Goal: Navigation & Orientation: Find specific page/section

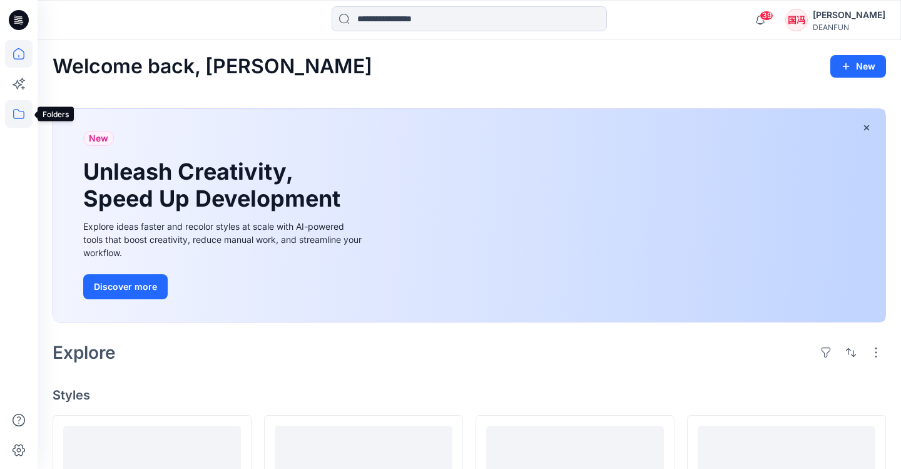
click at [18, 113] on icon at bounding box center [19, 114] width 28 height 28
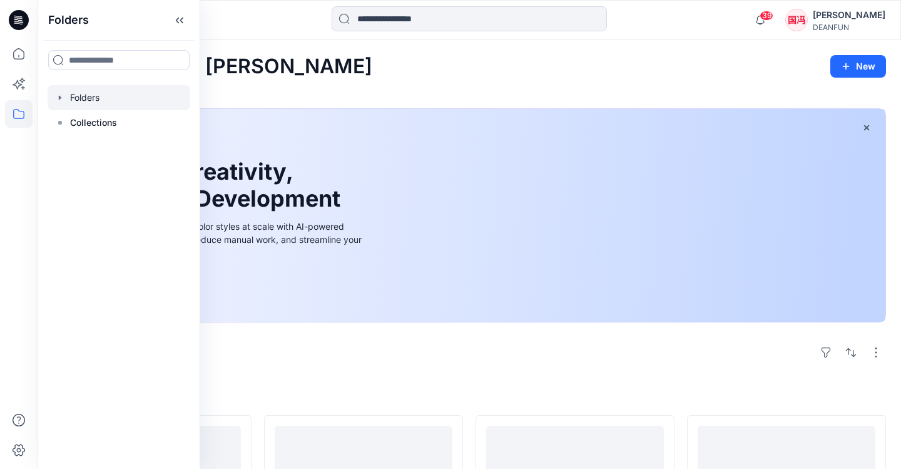
click at [93, 101] on div at bounding box center [119, 97] width 143 height 25
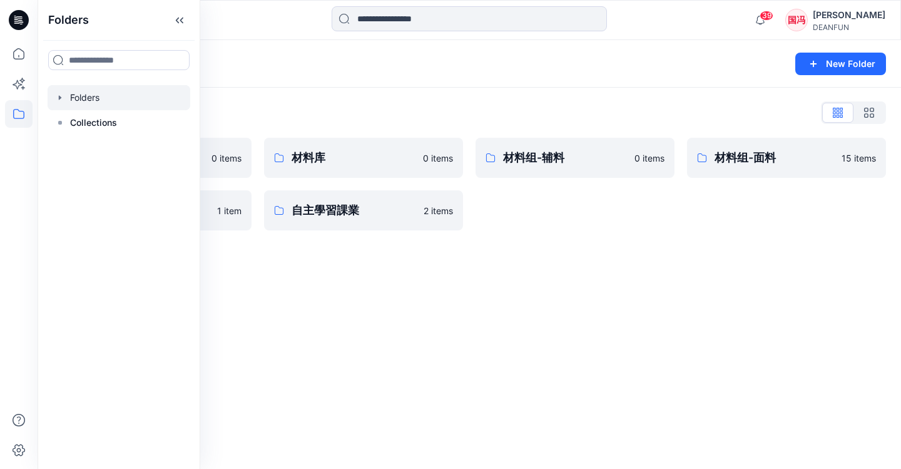
click at [414, 264] on div "Folders New Folder Folders List 产品库 0 items 版型库 1 item 材料库 0 items 自主學習課業 2 ite…" at bounding box center [469, 254] width 863 height 429
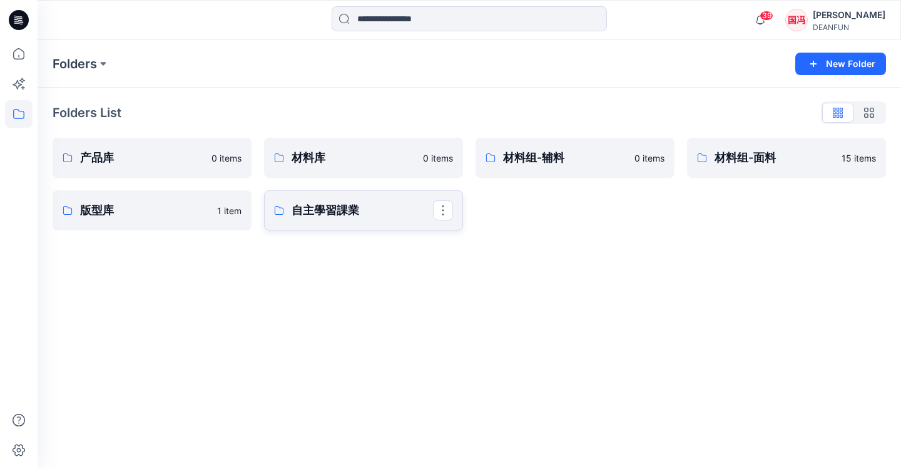
click at [300, 220] on link "自主學習課業" at bounding box center [363, 210] width 199 height 40
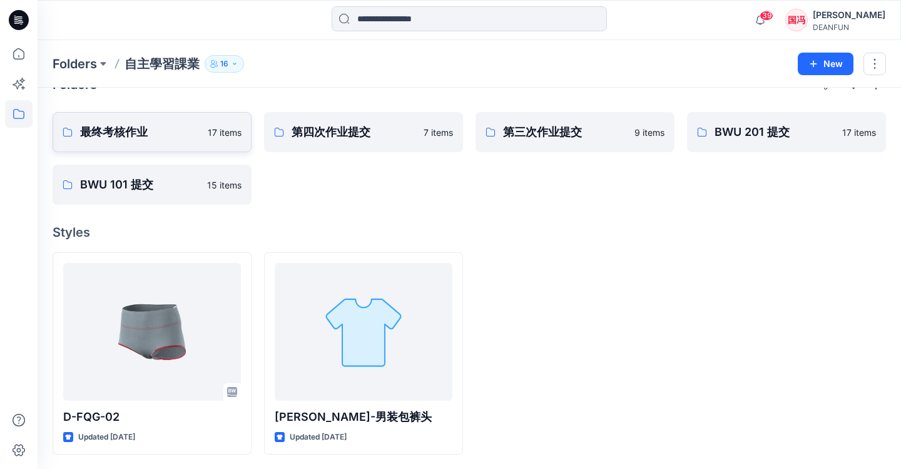
scroll to position [28, 0]
click at [150, 135] on p "最终考核作业" at bounding box center [150, 133] width 141 height 18
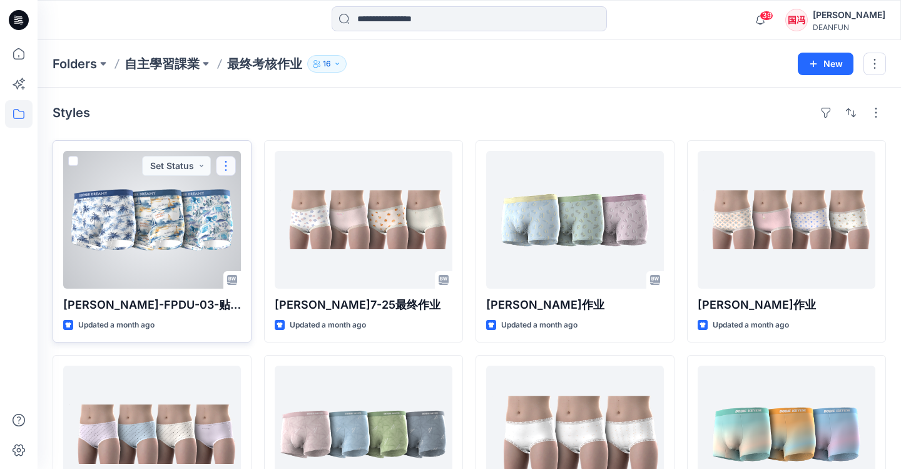
click at [228, 165] on button "button" at bounding box center [226, 166] width 20 height 20
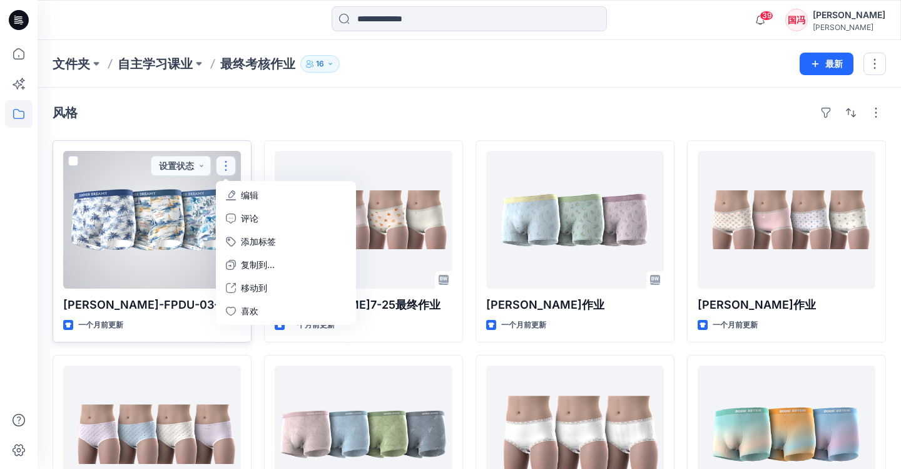
click at [225, 168] on button "button" at bounding box center [226, 166] width 20 height 20
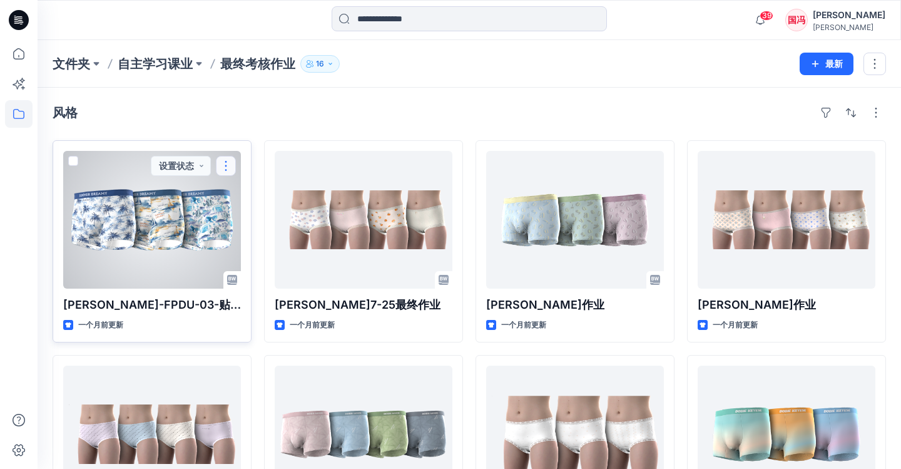
click at [225, 168] on button "button" at bounding box center [226, 166] width 20 height 20
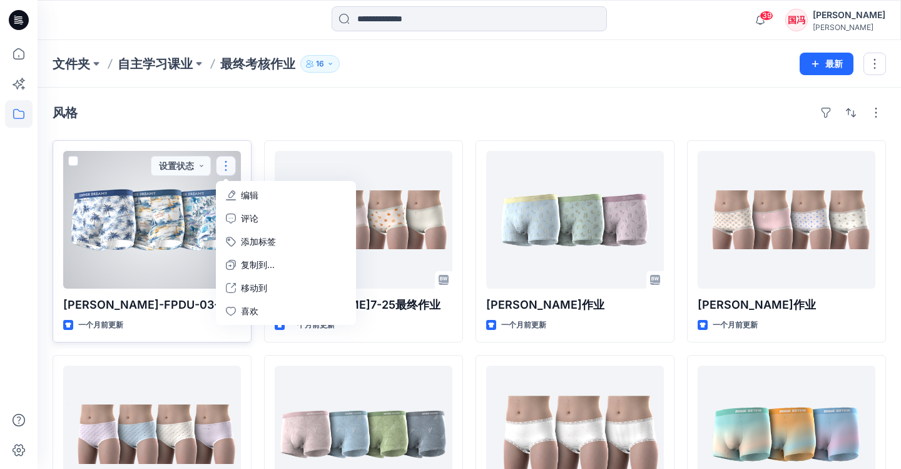
click at [130, 243] on div at bounding box center [152, 220] width 178 height 138
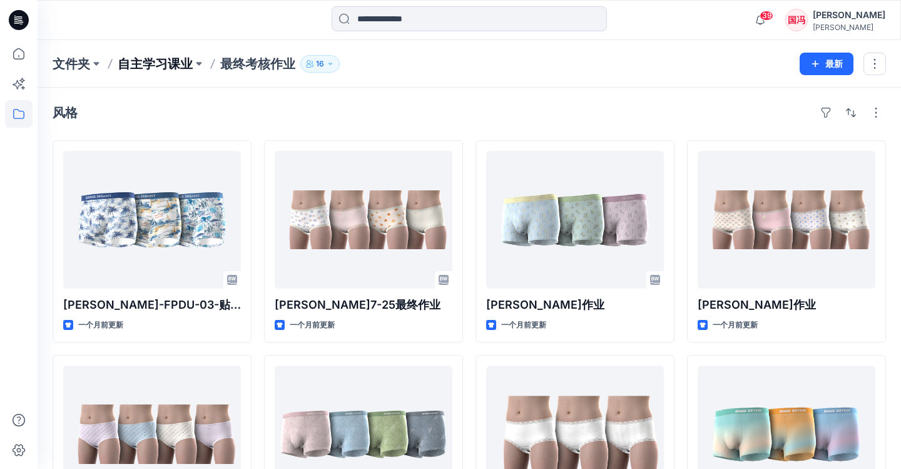
click at [171, 64] on p "自主学习课业" at bounding box center [155, 64] width 75 height 18
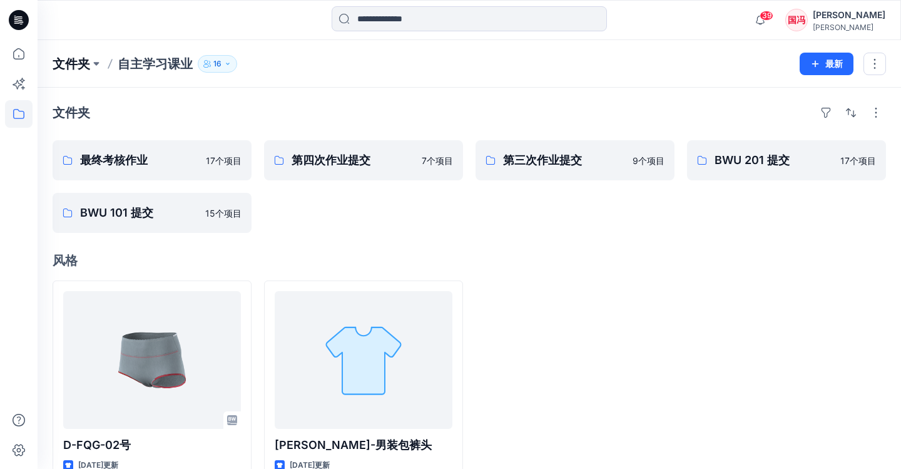
click at [79, 62] on p "文件夹" at bounding box center [72, 64] width 38 height 18
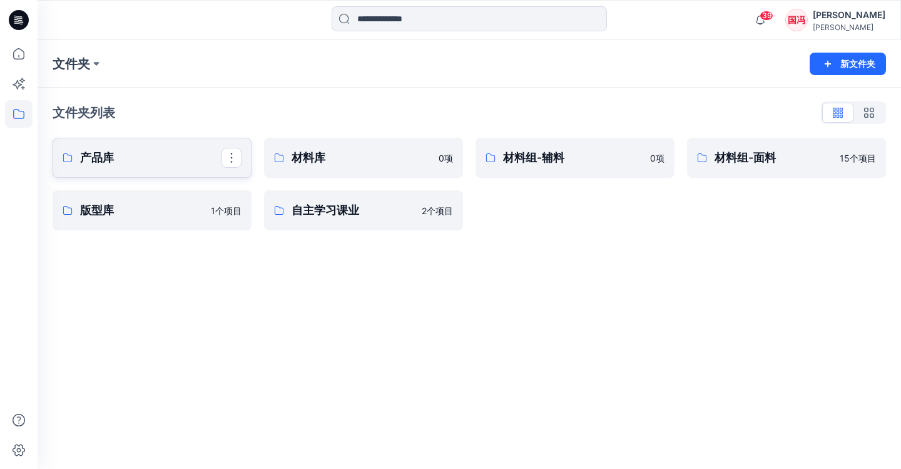
click at [189, 155] on p "产品库" at bounding box center [150, 158] width 141 height 18
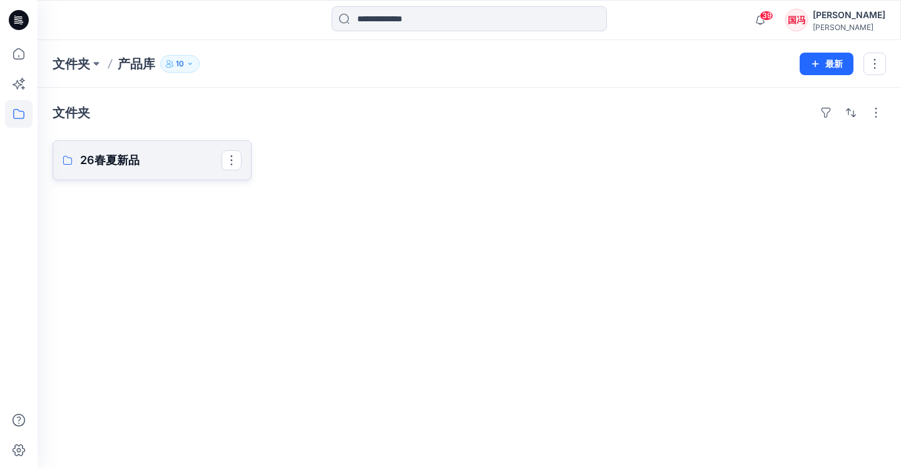
click at [153, 166] on p "26春夏新品" at bounding box center [150, 160] width 141 height 18
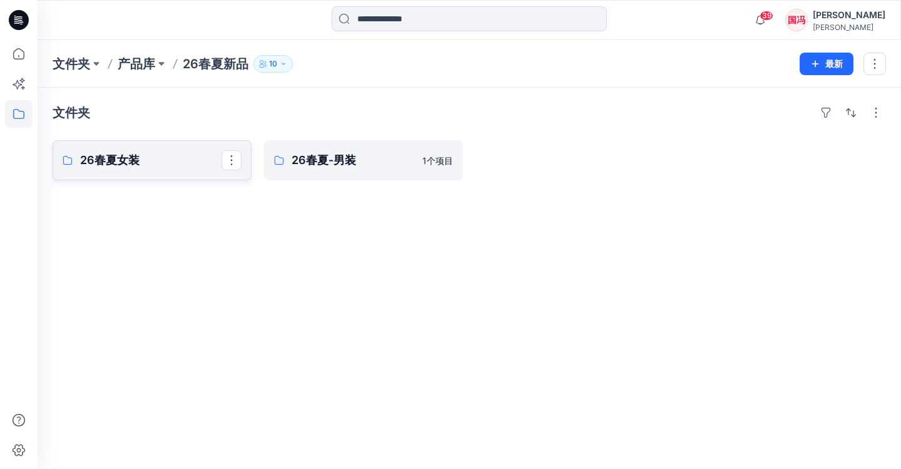
click at [183, 165] on p "26春夏女装" at bounding box center [150, 160] width 141 height 18
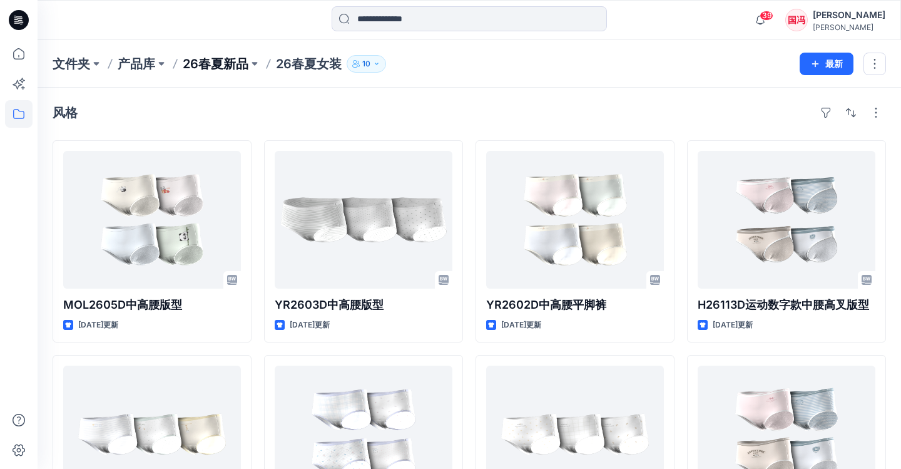
click at [229, 60] on p "26春夏新品" at bounding box center [216, 64] width 66 height 18
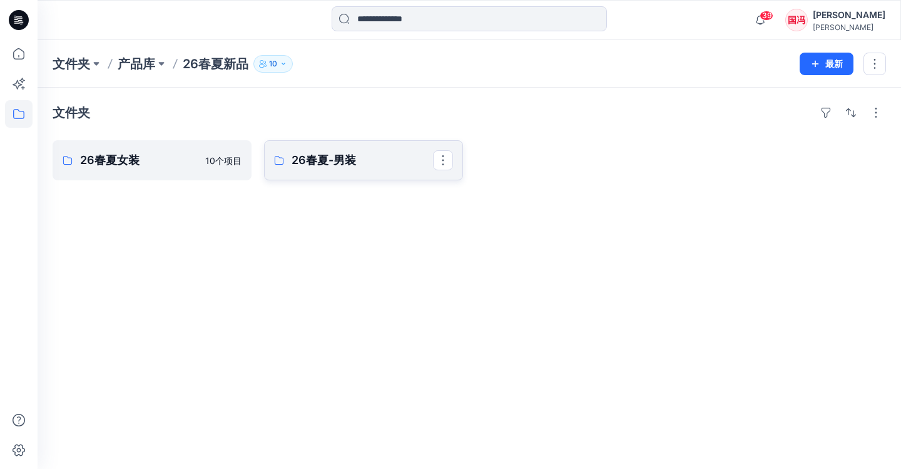
click at [333, 161] on p "26春夏-男装" at bounding box center [362, 160] width 141 height 18
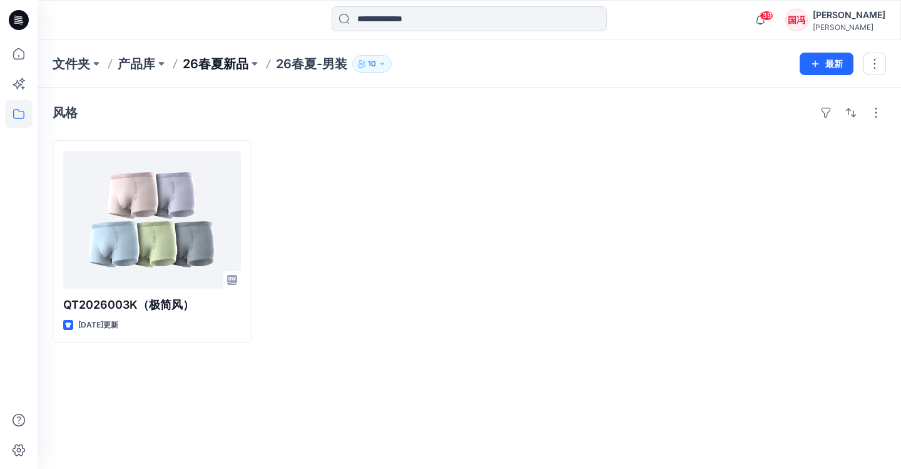
click at [225, 69] on p "26春夏新品" at bounding box center [216, 64] width 66 height 18
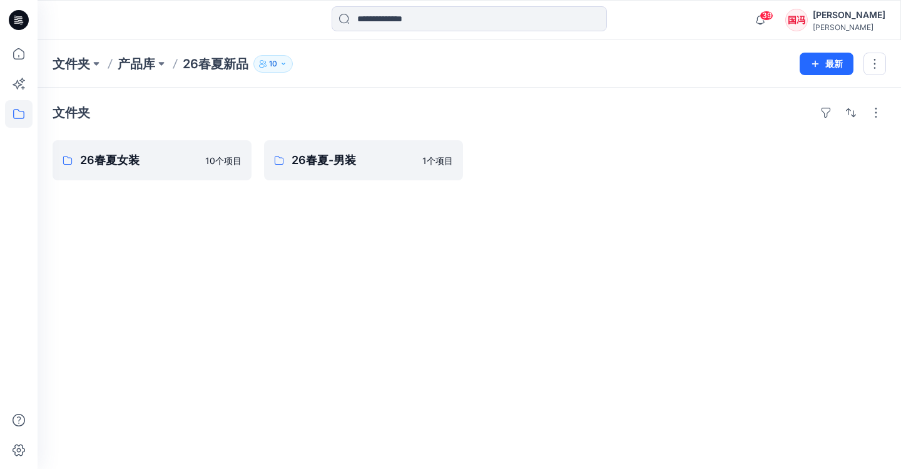
click at [262, 135] on div "文件夹 26春夏女装 10个 项目 26春夏-男装 1个 项目" at bounding box center [469, 278] width 863 height 381
click at [255, 120] on div "文件夹" at bounding box center [469, 113] width 833 height 20
click at [218, 61] on p "26春夏新品" at bounding box center [216, 64] width 66 height 18
click at [212, 66] on p "26春夏新品" at bounding box center [216, 64] width 66 height 18
click at [148, 61] on p "产品库" at bounding box center [137, 64] width 38 height 18
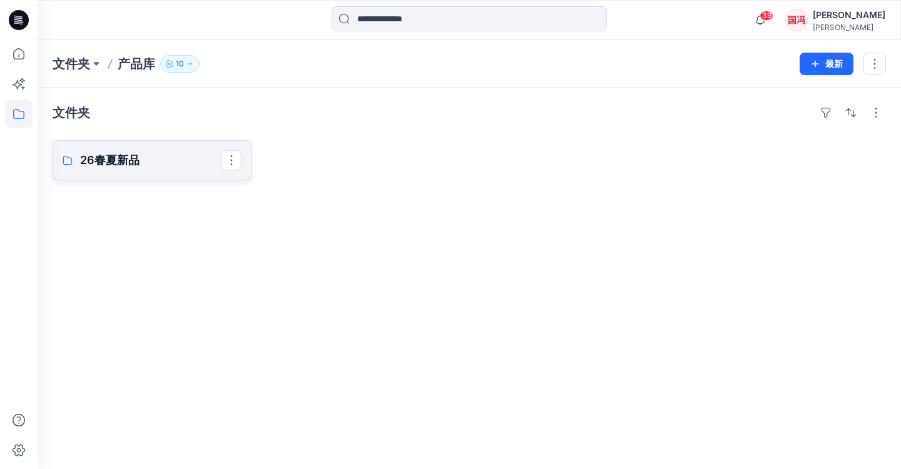
click at [118, 161] on p "26春夏新品" at bounding box center [150, 160] width 141 height 18
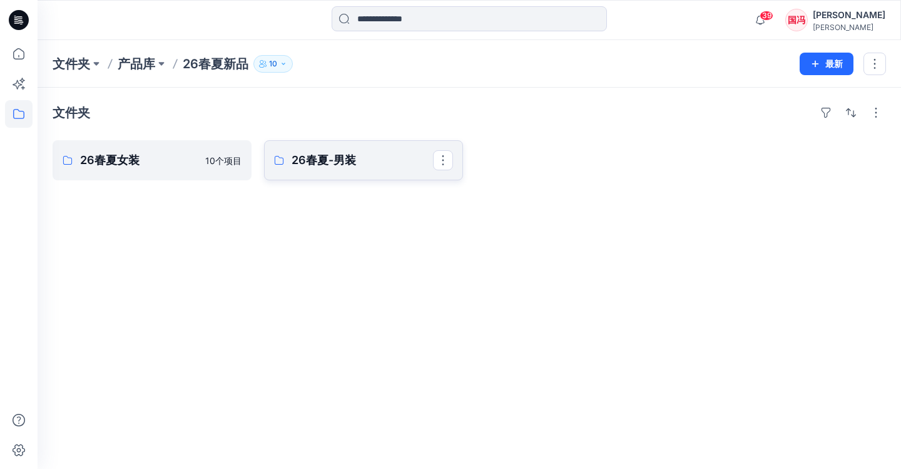
click at [332, 168] on p "26春夏-男装" at bounding box center [362, 160] width 141 height 18
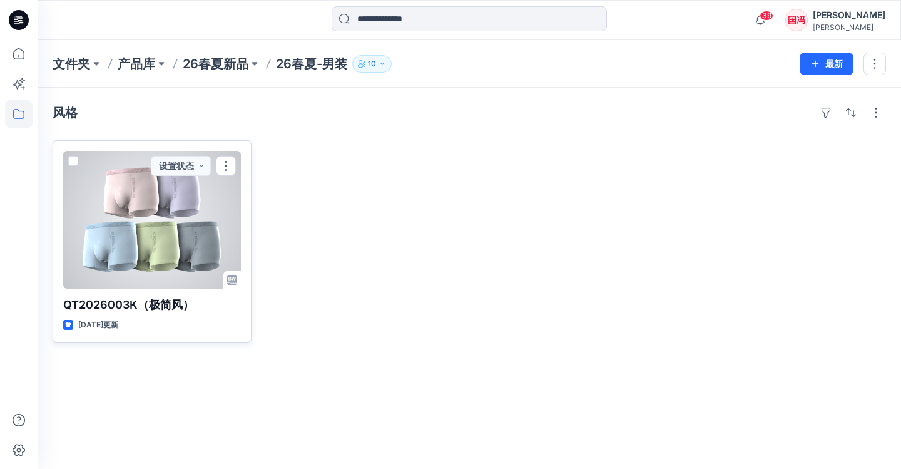
click at [163, 247] on div at bounding box center [152, 220] width 178 height 138
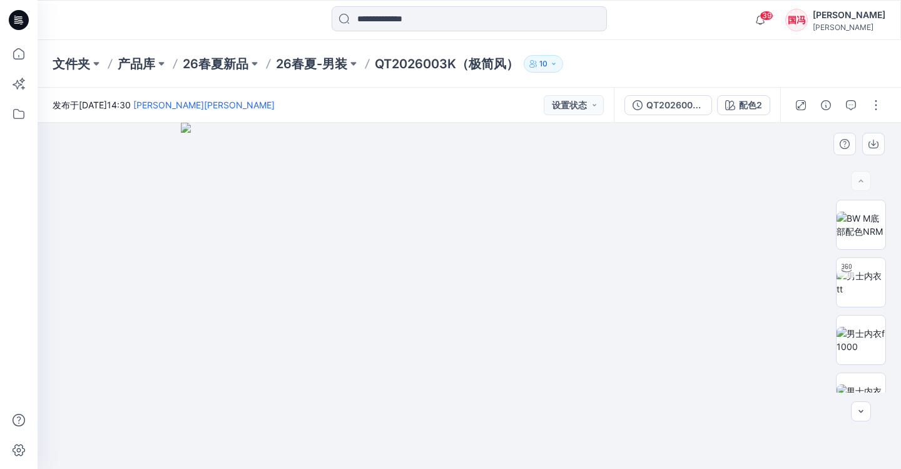
click at [366, 225] on img at bounding box center [469, 296] width 577 height 346
click at [320, 71] on p "26春夏-男装" at bounding box center [311, 64] width 71 height 18
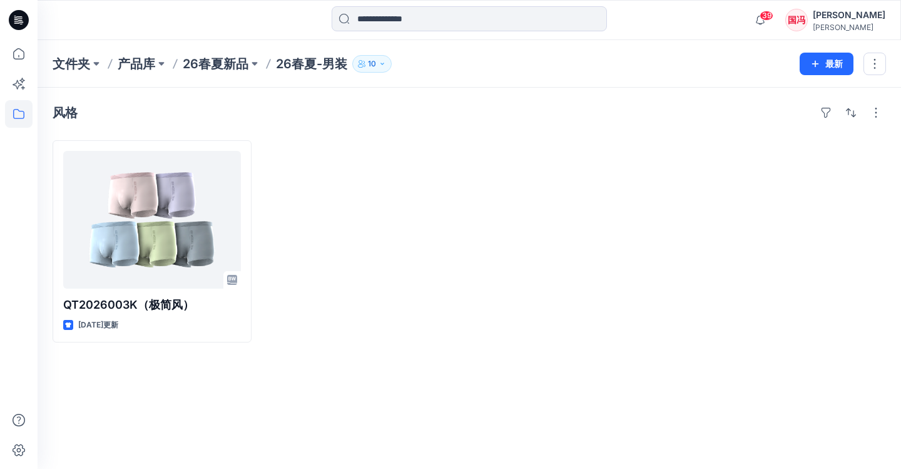
click at [307, 72] on p "26春夏-男装" at bounding box center [311, 64] width 71 height 18
click at [230, 68] on p "26春夏新品" at bounding box center [216, 64] width 66 height 18
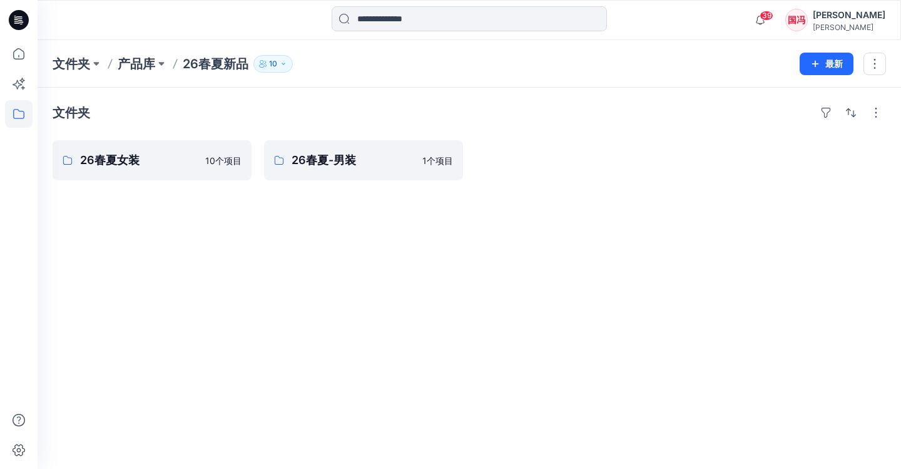
click at [210, 61] on p "26春夏新品" at bounding box center [216, 64] width 66 height 18
click at [213, 66] on p "26春夏新品" at bounding box center [216, 64] width 66 height 18
click at [147, 64] on p "产品库" at bounding box center [137, 64] width 38 height 18
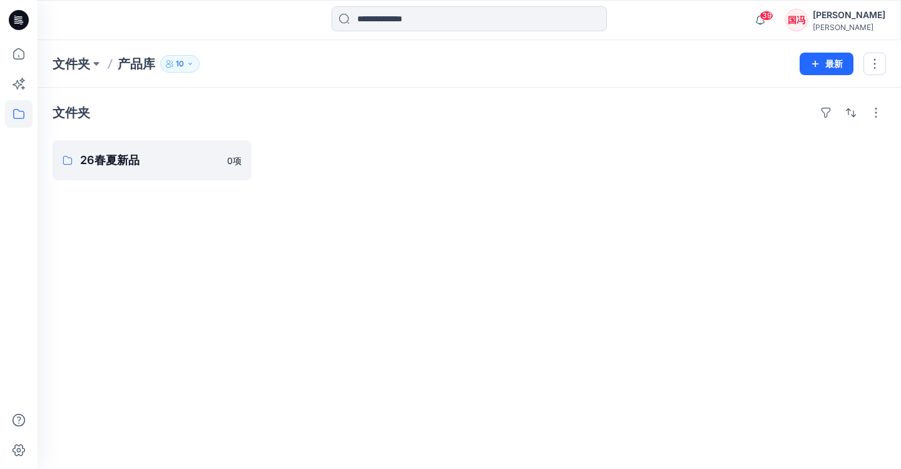
click at [139, 64] on p "产品库" at bounding box center [137, 64] width 38 height 18
click at [167, 146] on link "26春夏新品" at bounding box center [152, 160] width 199 height 40
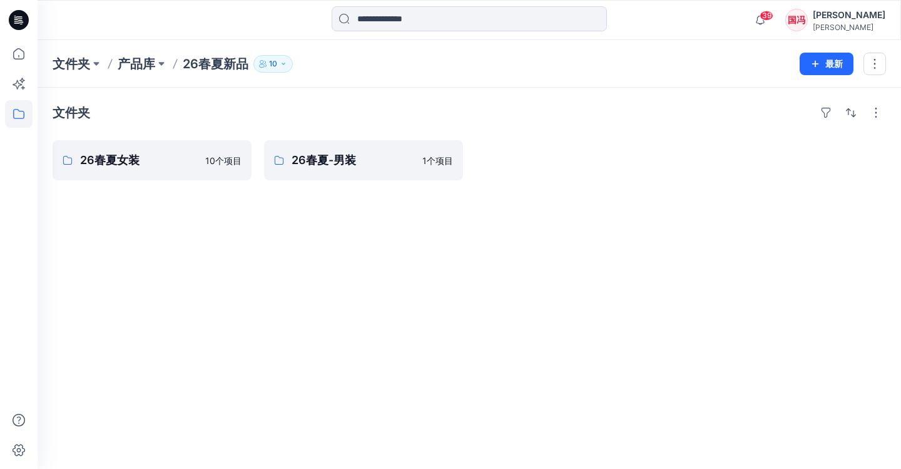
click at [399, 84] on div "文件夹 产品库 26春夏新品 10 最新" at bounding box center [469, 64] width 863 height 48
